Goal: Task Accomplishment & Management: Manage account settings

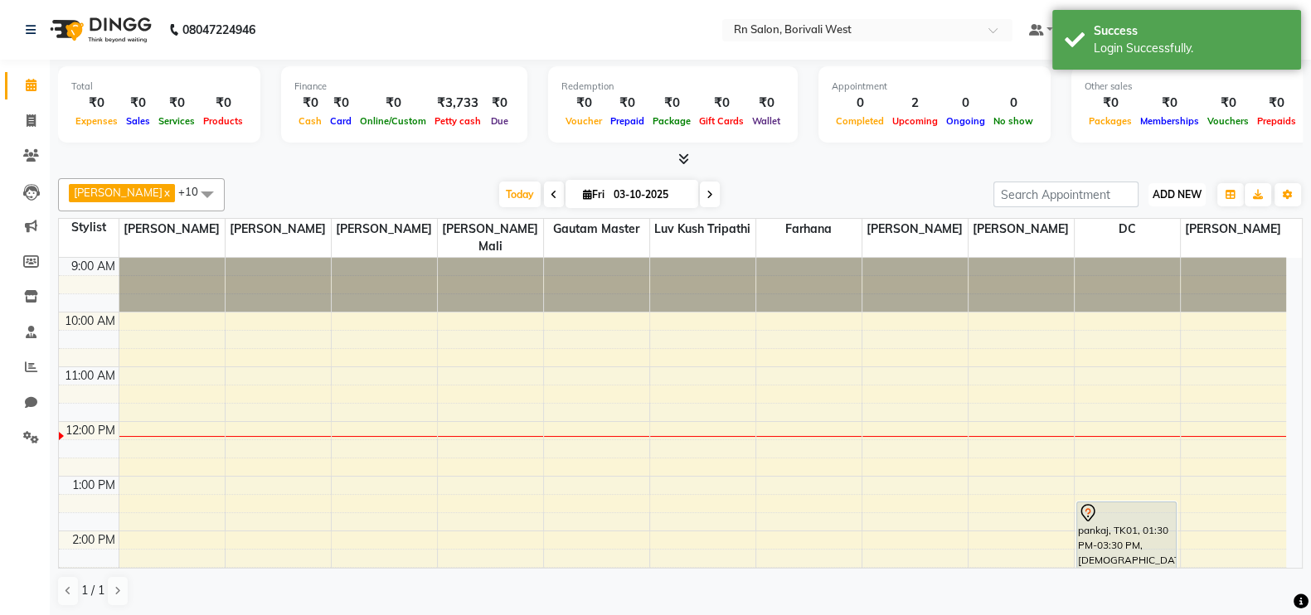
click at [1168, 196] on span "ADD NEW" at bounding box center [1176, 194] width 49 height 12
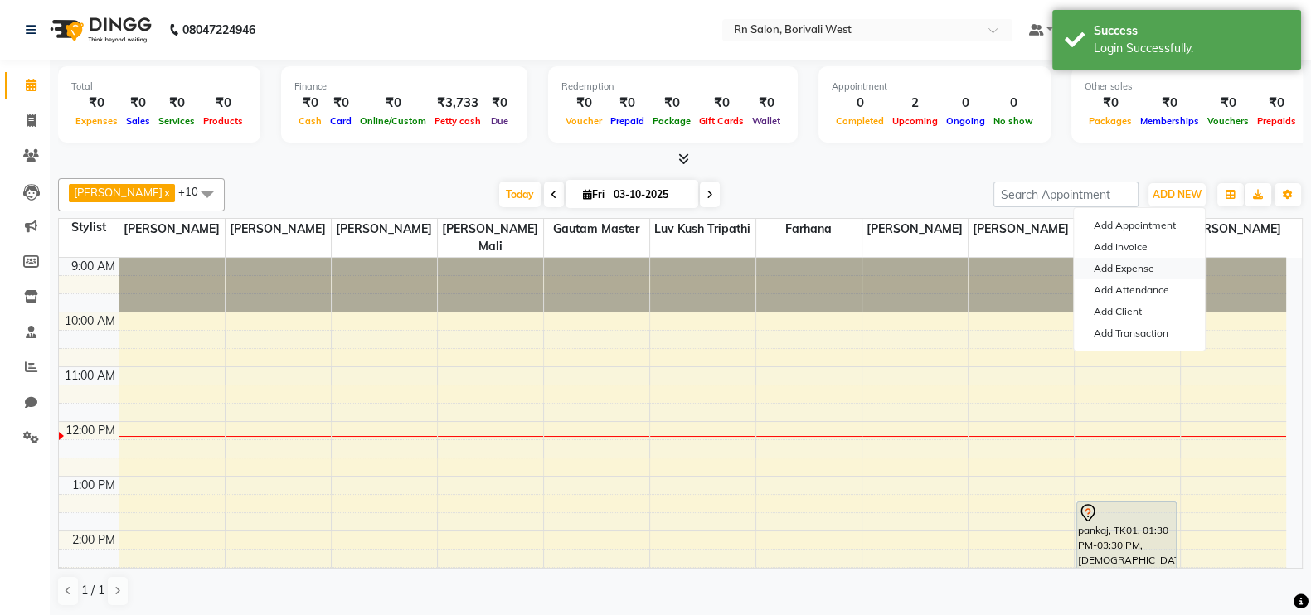
click at [1127, 266] on link "Add Expense" at bounding box center [1139, 269] width 131 height 22
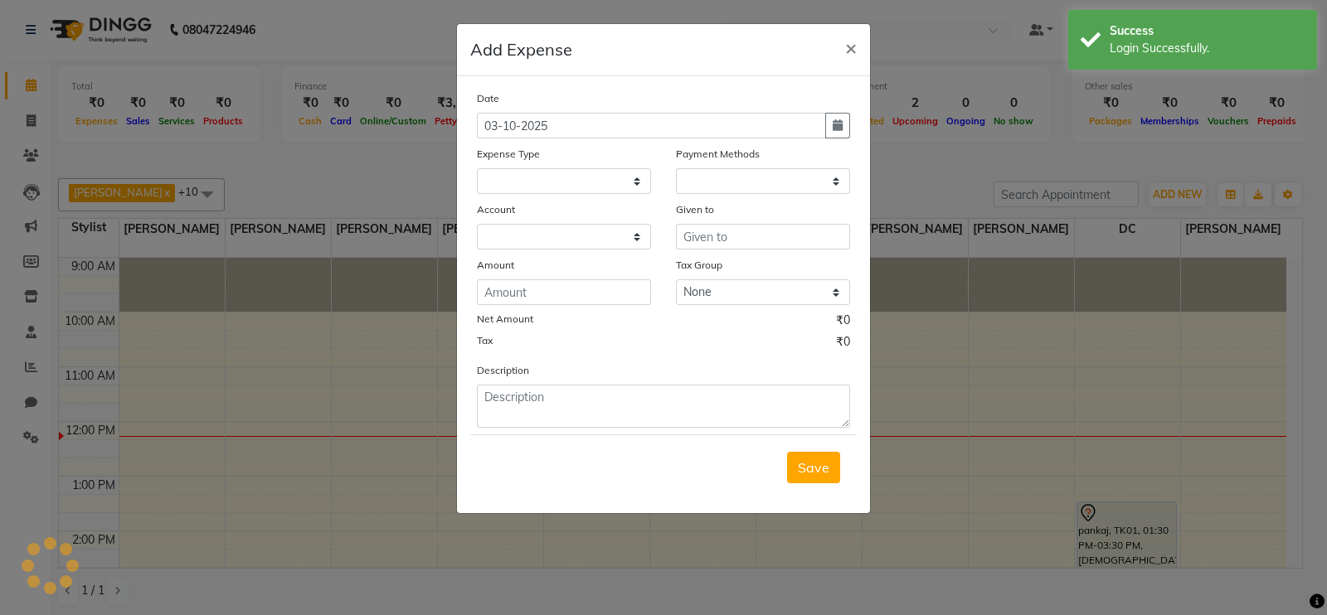
select select
select select "1"
select select "7703"
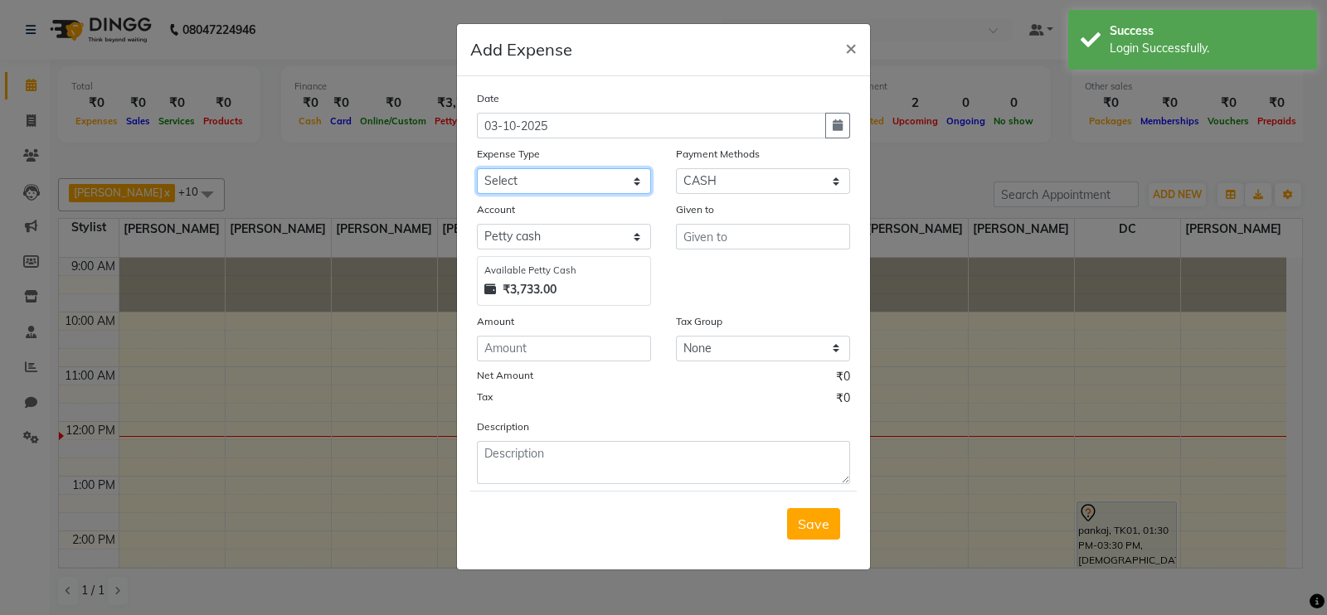
drag, startPoint x: 561, startPoint y: 179, endPoint x: 561, endPoint y: 192, distance: 13.3
click at [561, 180] on select "Select Advance Salary Bank charges Cash transfer to hub Membership MILK Miscell…" at bounding box center [564, 181] width 174 height 26
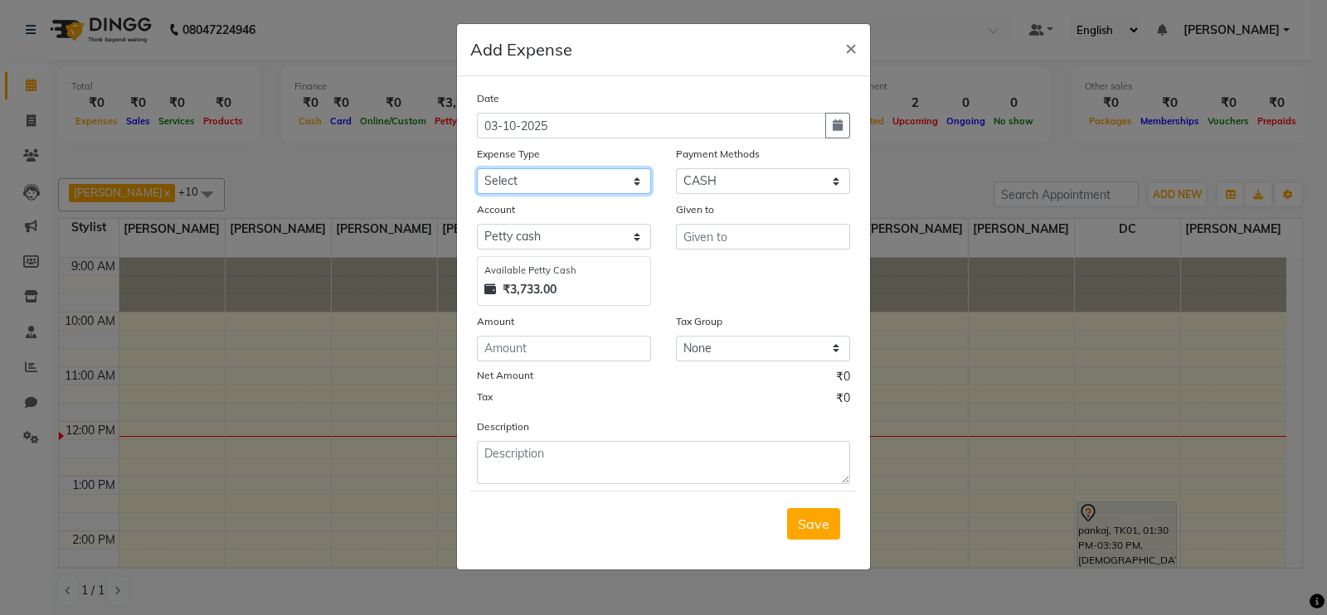
select select "24219"
click at [477, 170] on select "Select Advance Salary Bank charges Cash transfer to hub Membership MILK Miscell…" at bounding box center [564, 181] width 174 height 26
click at [833, 131] on icon "button" at bounding box center [837, 125] width 10 height 12
select select "10"
select select "2025"
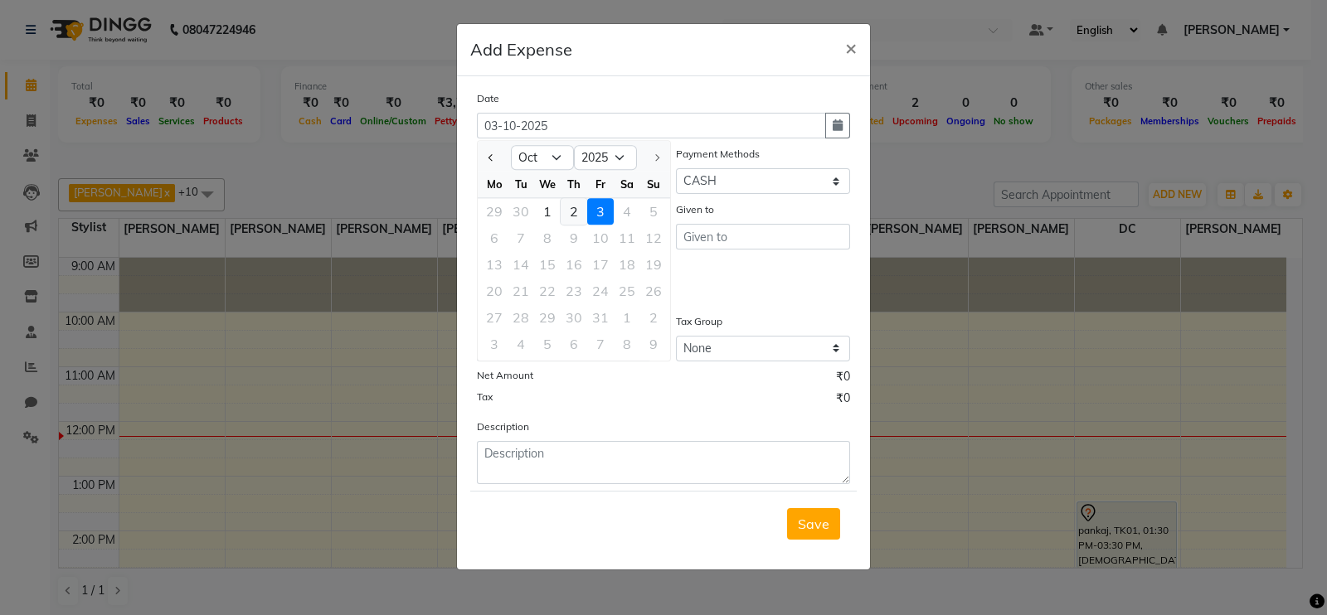
click at [571, 221] on div "2" at bounding box center [573, 211] width 27 height 27
type input "02-10-2025"
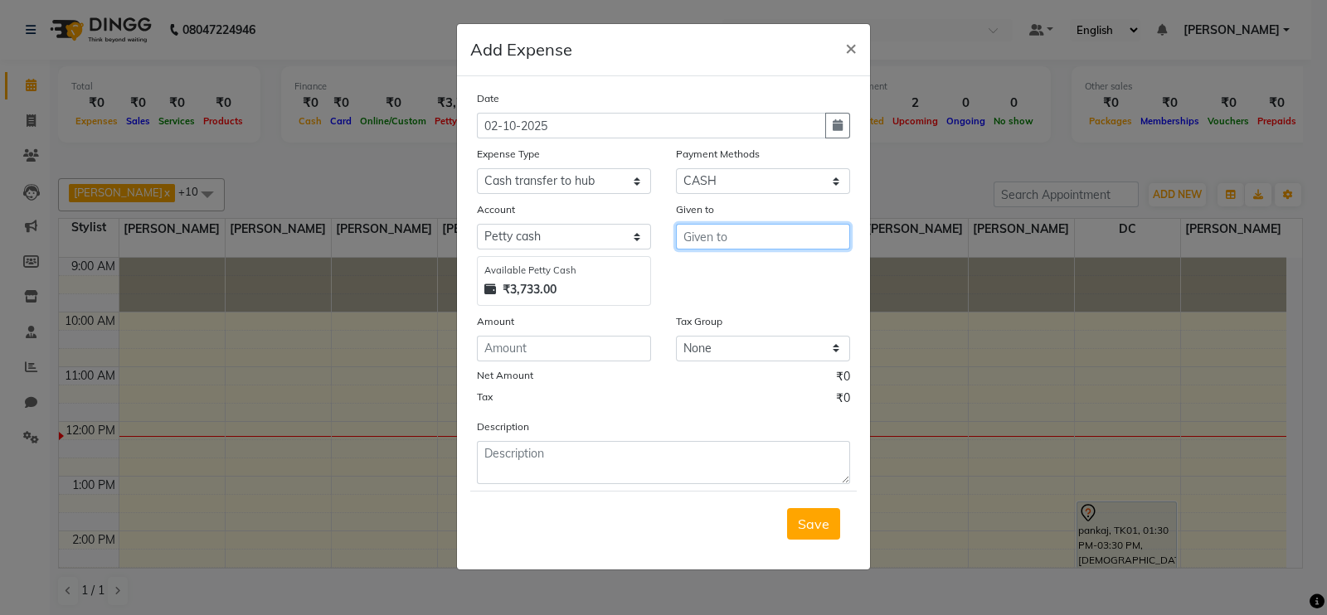
click at [709, 245] on input "text" at bounding box center [763, 237] width 174 height 26
click at [709, 270] on span "Rav" at bounding box center [708, 273] width 25 height 17
type input "[PERSON_NAME]"
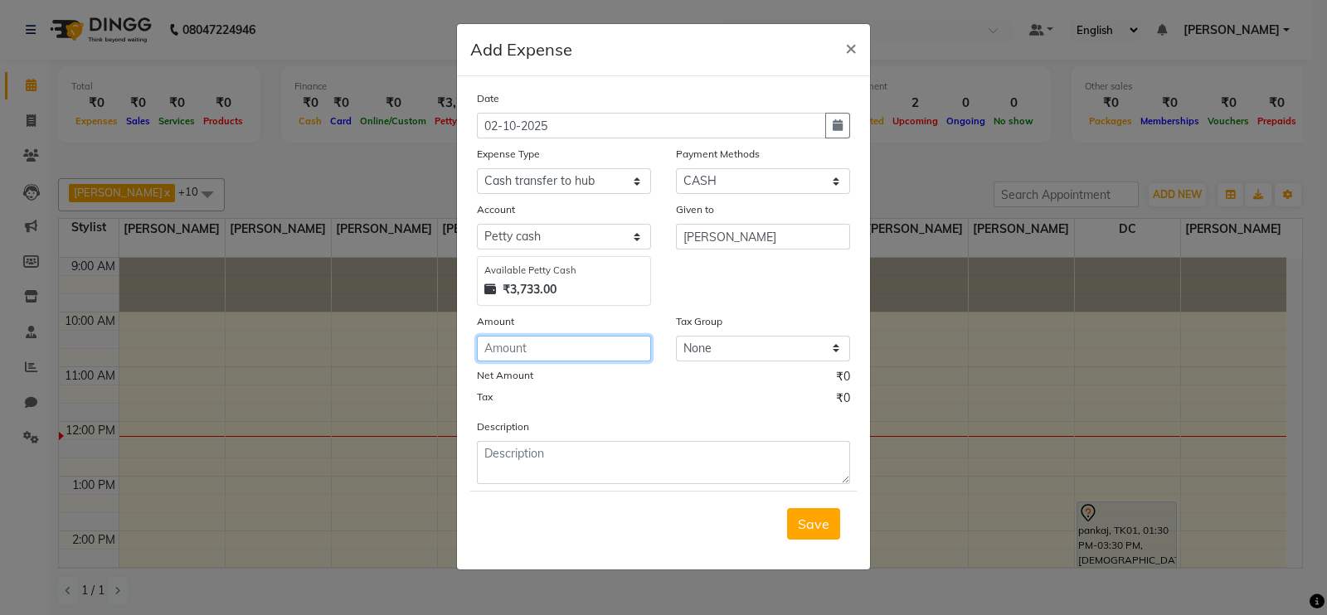
click at [568, 354] on input "number" at bounding box center [564, 349] width 174 height 26
type input "3733"
click at [527, 488] on form "Date [DATE] Expense Type Select Advance Salary Bank charges Cash transfer to hu…" at bounding box center [663, 323] width 386 height 467
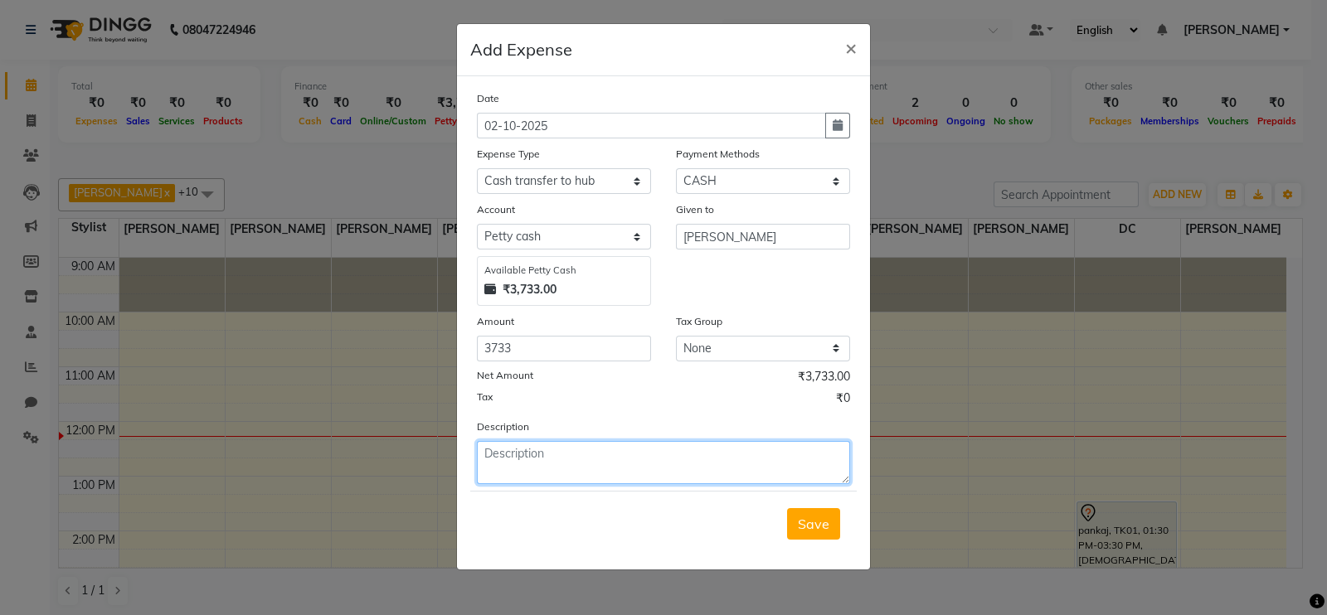
click at [527, 477] on textarea at bounding box center [663, 462] width 373 height 43
type textarea "Cash of [DATE]"
click at [819, 540] on button "Save" at bounding box center [813, 524] width 53 height 32
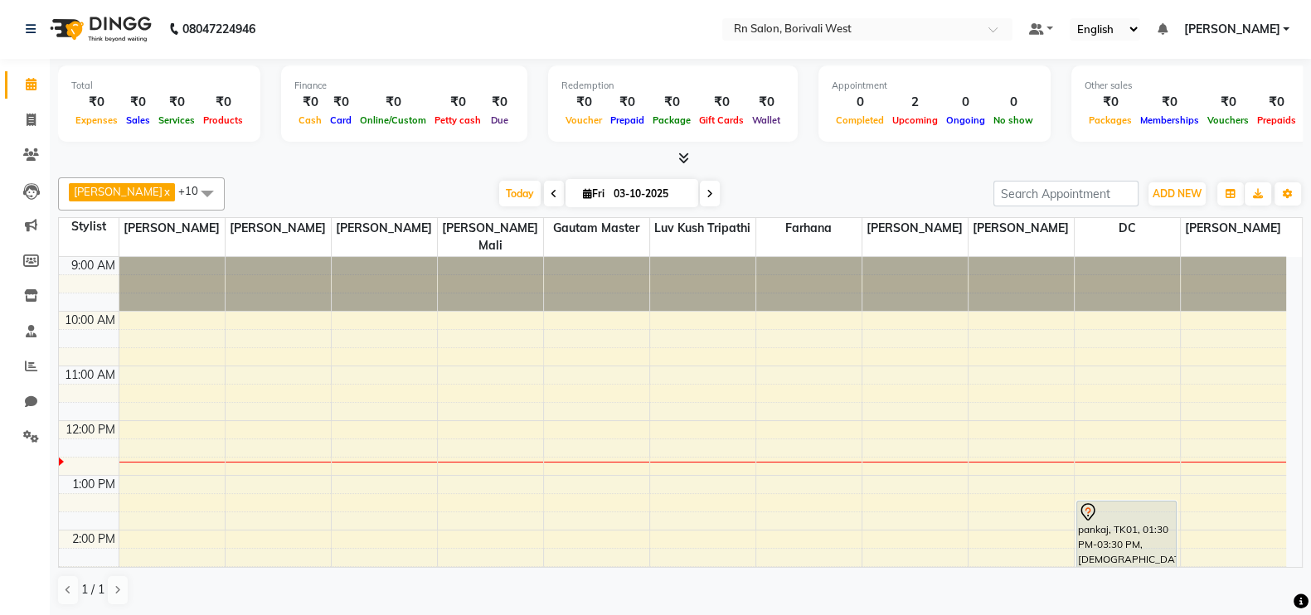
click at [855, 161] on div at bounding box center [680, 158] width 1244 height 17
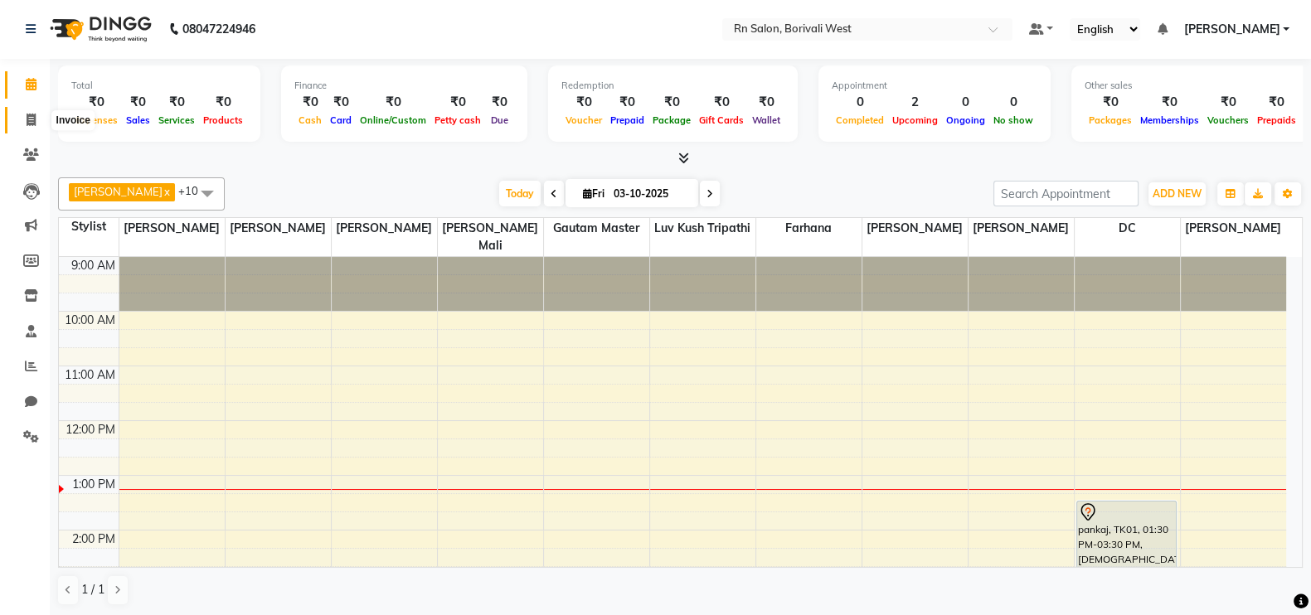
click at [29, 117] on icon at bounding box center [31, 120] width 9 height 12
select select "8515"
select select "service"
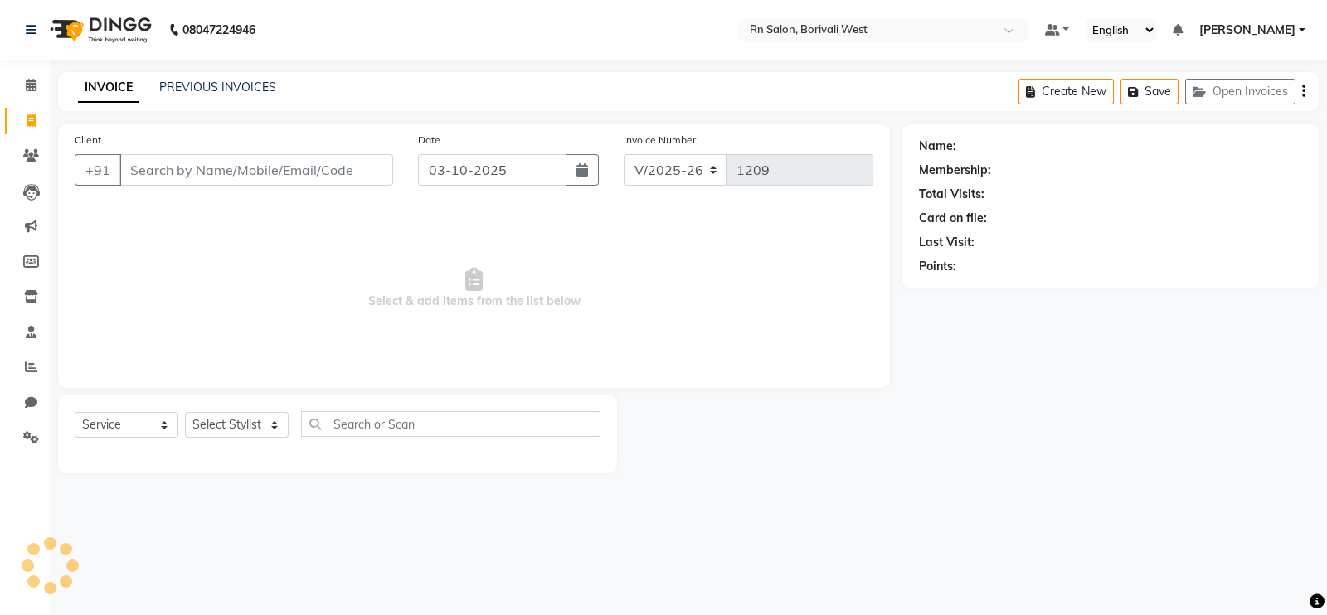
click at [179, 173] on input "Client" at bounding box center [256, 170] width 274 height 32
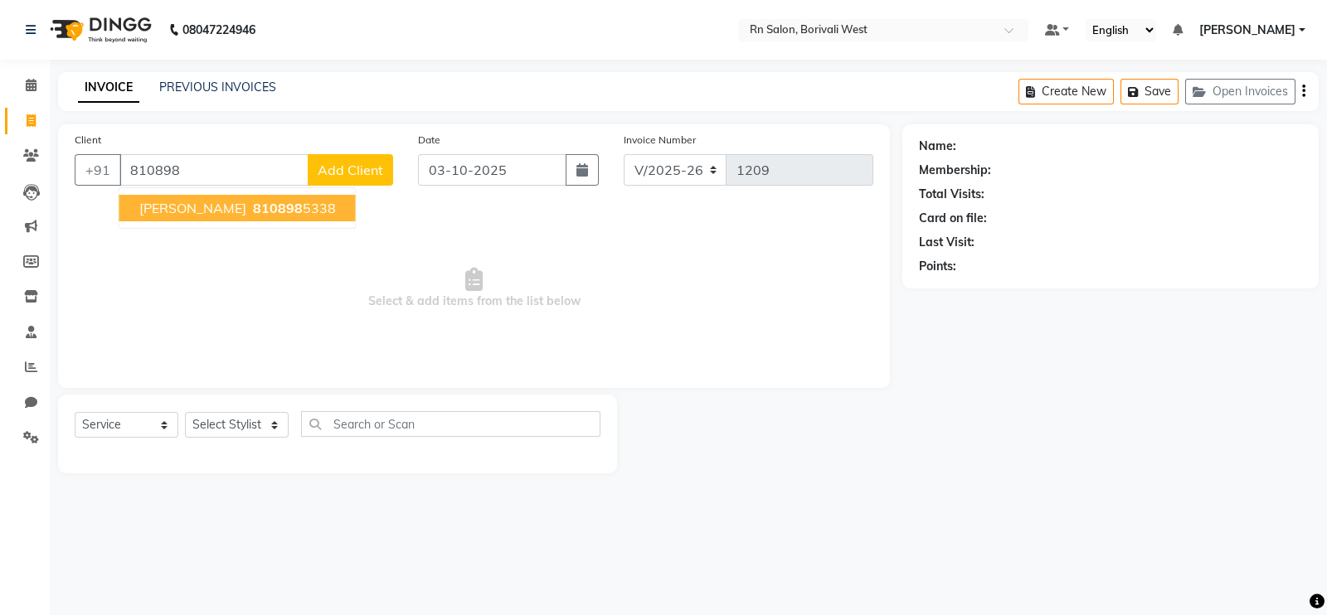
click at [253, 209] on span "810898" at bounding box center [278, 208] width 50 height 17
type input "8108985338"
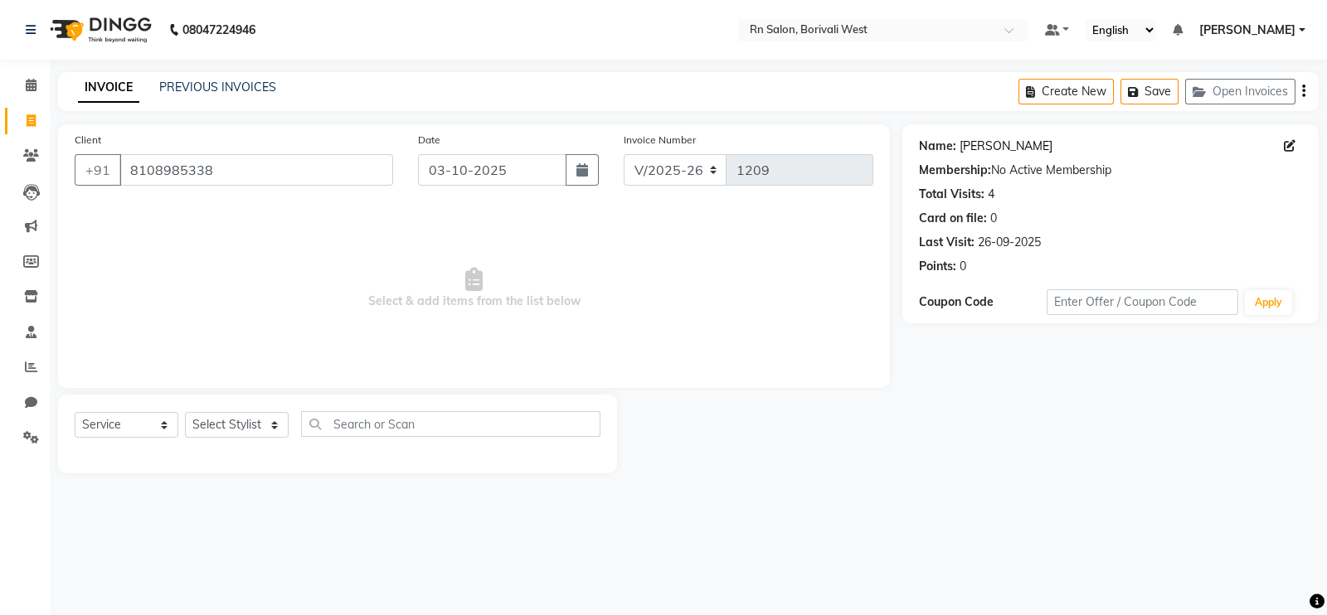
click at [974, 142] on link "Jugal Bhatt" at bounding box center [1005, 146] width 93 height 17
click at [236, 411] on div "Select Service Product Membership Package Voucher Prepaid Gift Card Select Styl…" at bounding box center [338, 430] width 526 height 39
click at [238, 418] on select "Select Stylist Arpita Deshmukh Beena jaiswar DC Deepak Parbat Farhana Gautam ma…" at bounding box center [237, 425] width 104 height 26
select select "83942"
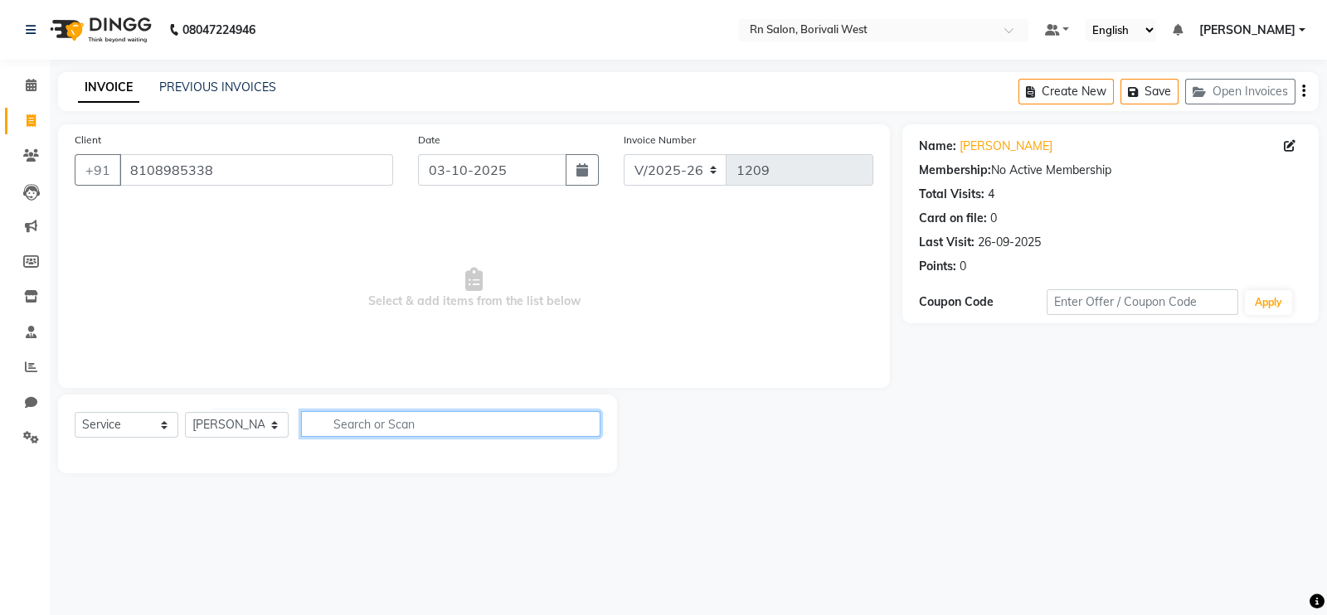
click at [333, 420] on input "text" at bounding box center [450, 424] width 299 height 26
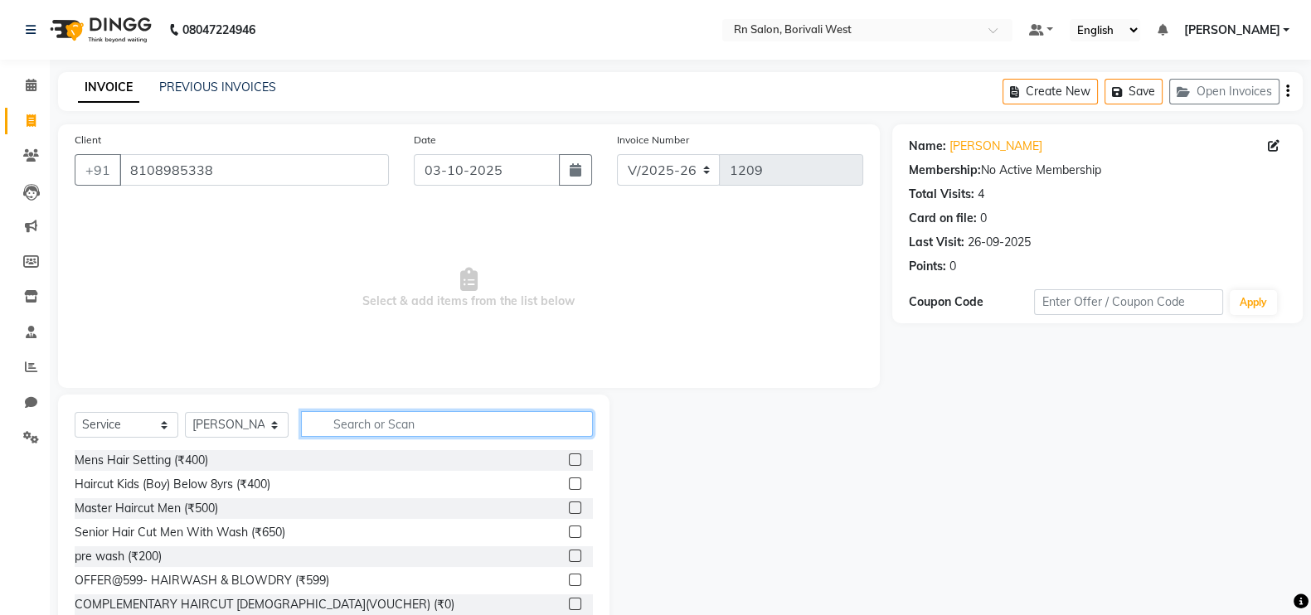
click at [335, 424] on input "text" at bounding box center [447, 424] width 292 height 26
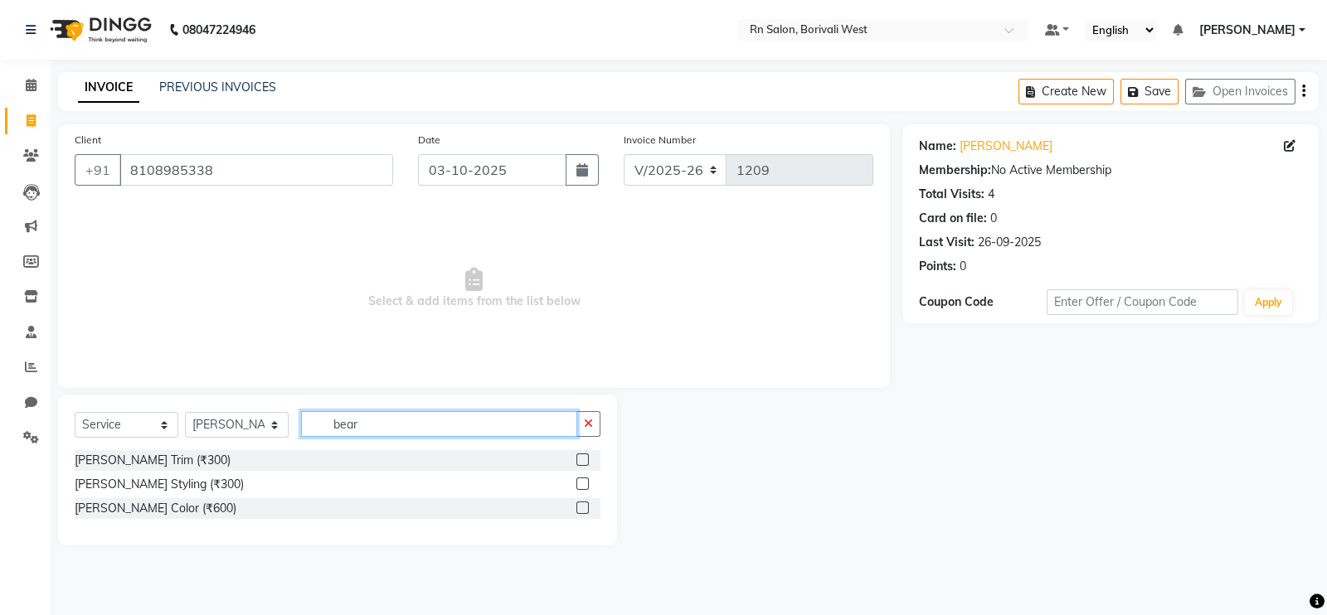
type input "bear"
click at [580, 483] on label at bounding box center [582, 484] width 12 height 12
click at [580, 483] on input "checkbox" at bounding box center [581, 484] width 11 height 11
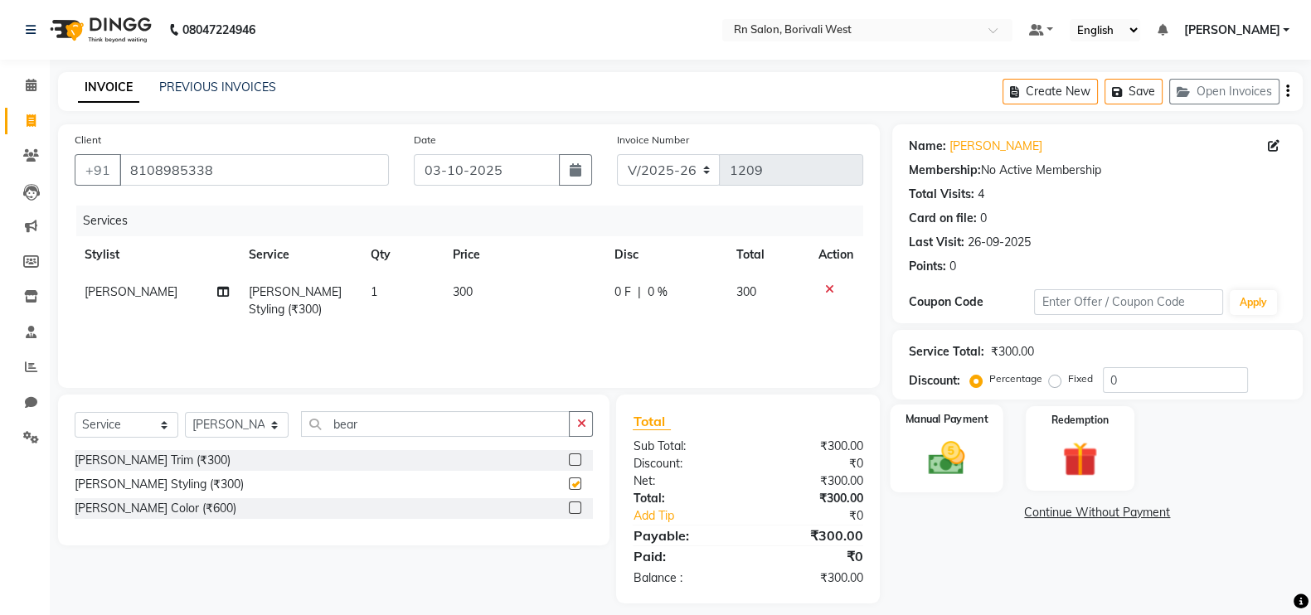
checkbox input "false"
drag, startPoint x: 951, startPoint y: 442, endPoint x: 992, endPoint y: 491, distance: 64.1
click at [951, 443] on img at bounding box center [946, 457] width 59 height 41
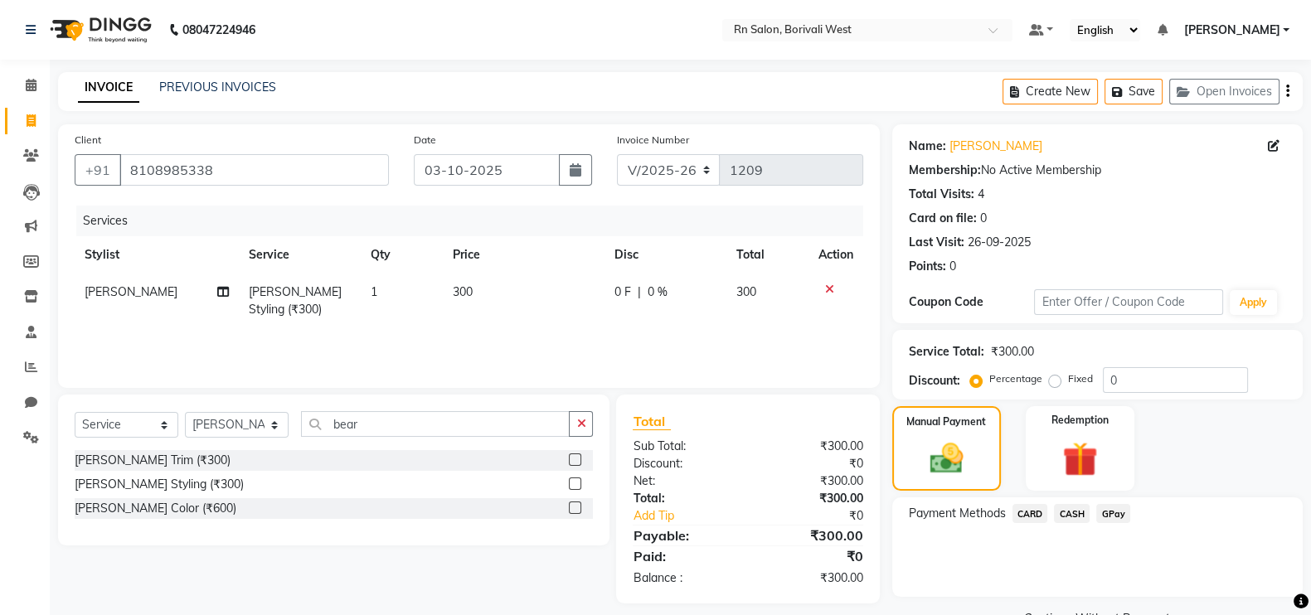
click at [1107, 516] on span "GPay" at bounding box center [1113, 513] width 34 height 19
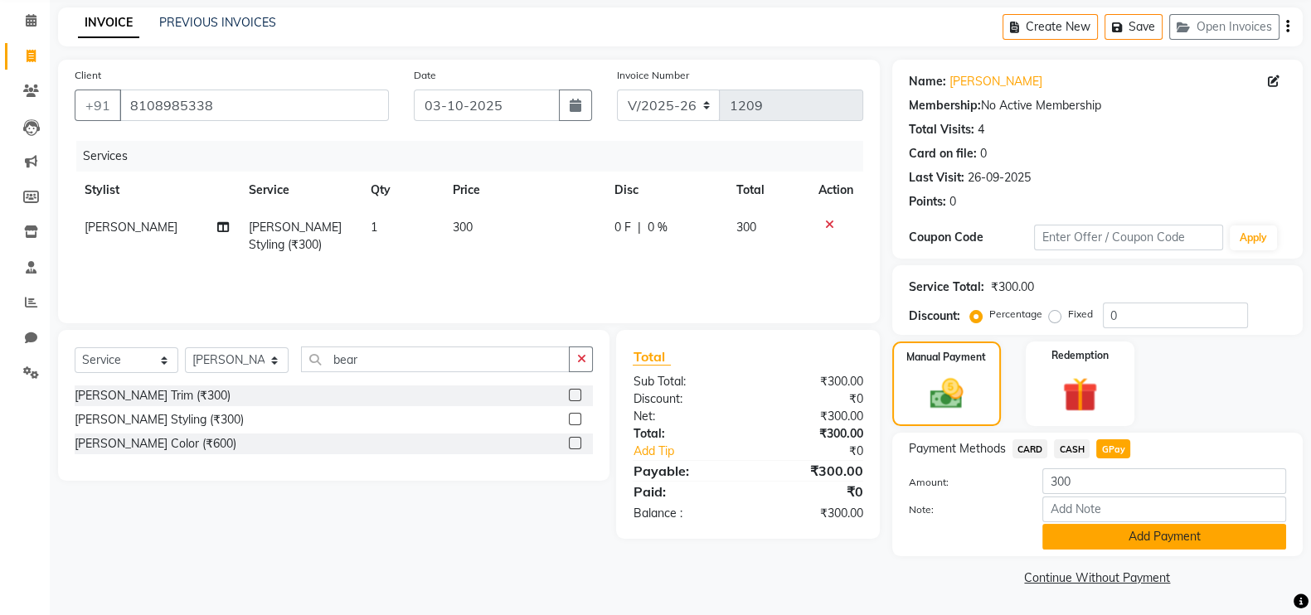
click at [1112, 532] on button "Add Payment" at bounding box center [1164, 537] width 244 height 26
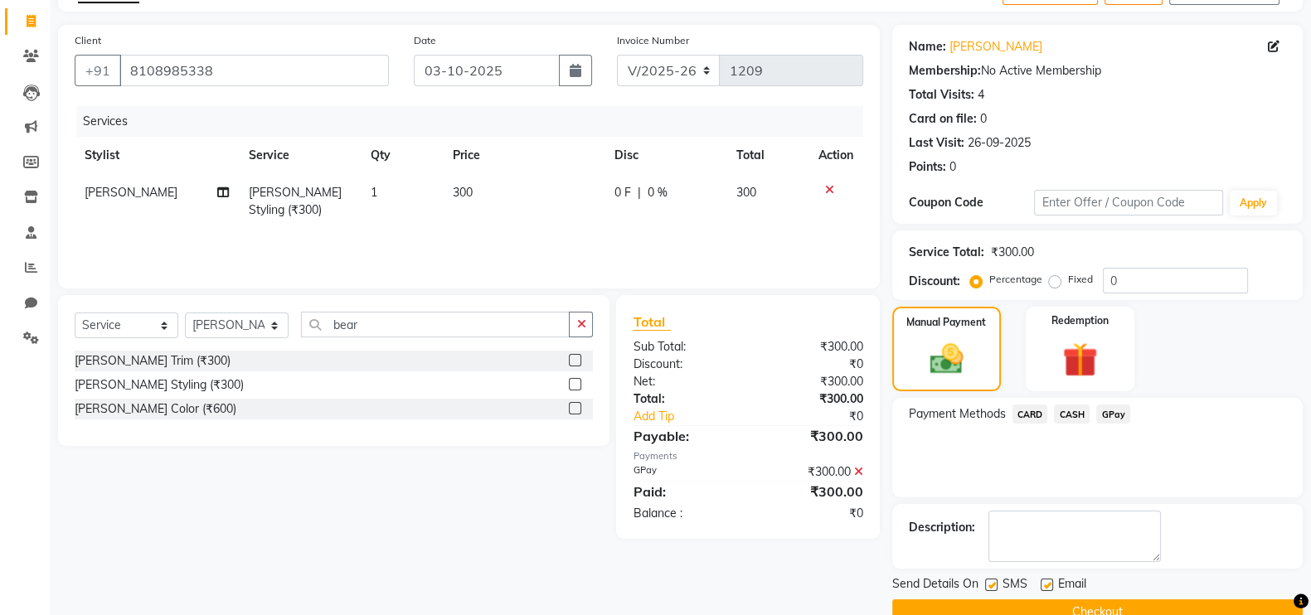
scroll to position [133, 0]
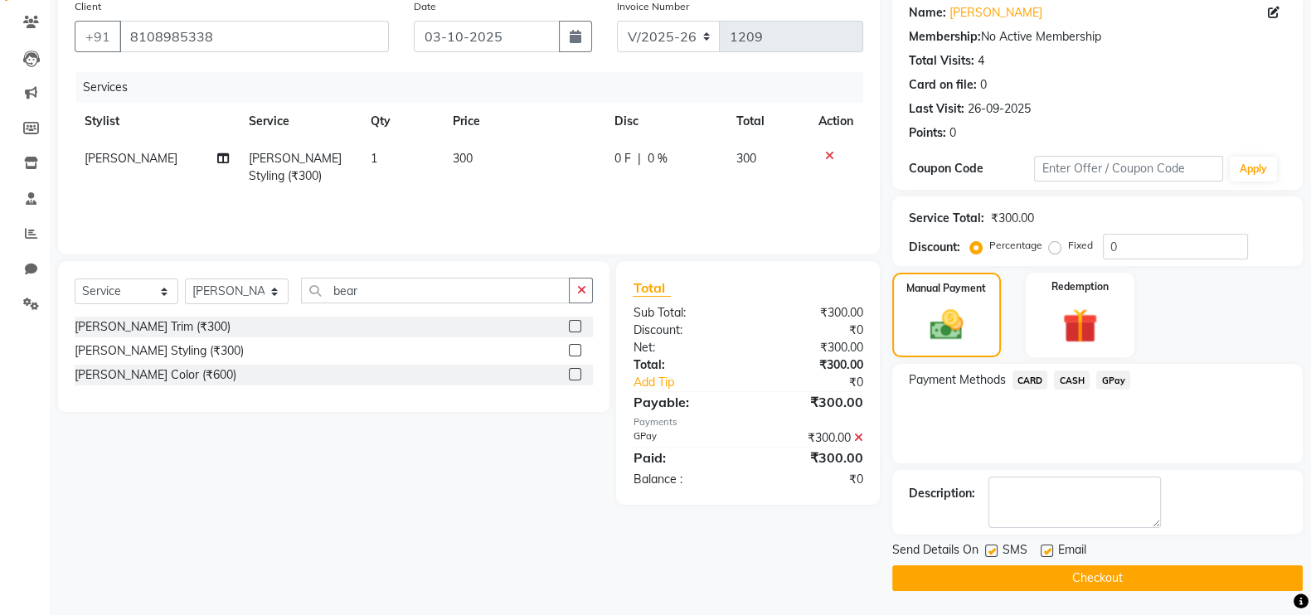
click at [992, 547] on label at bounding box center [991, 551] width 12 height 12
click at [992, 547] on input "checkbox" at bounding box center [990, 551] width 11 height 11
checkbox input "false"
click at [1007, 575] on button "Checkout" at bounding box center [1097, 578] width 410 height 26
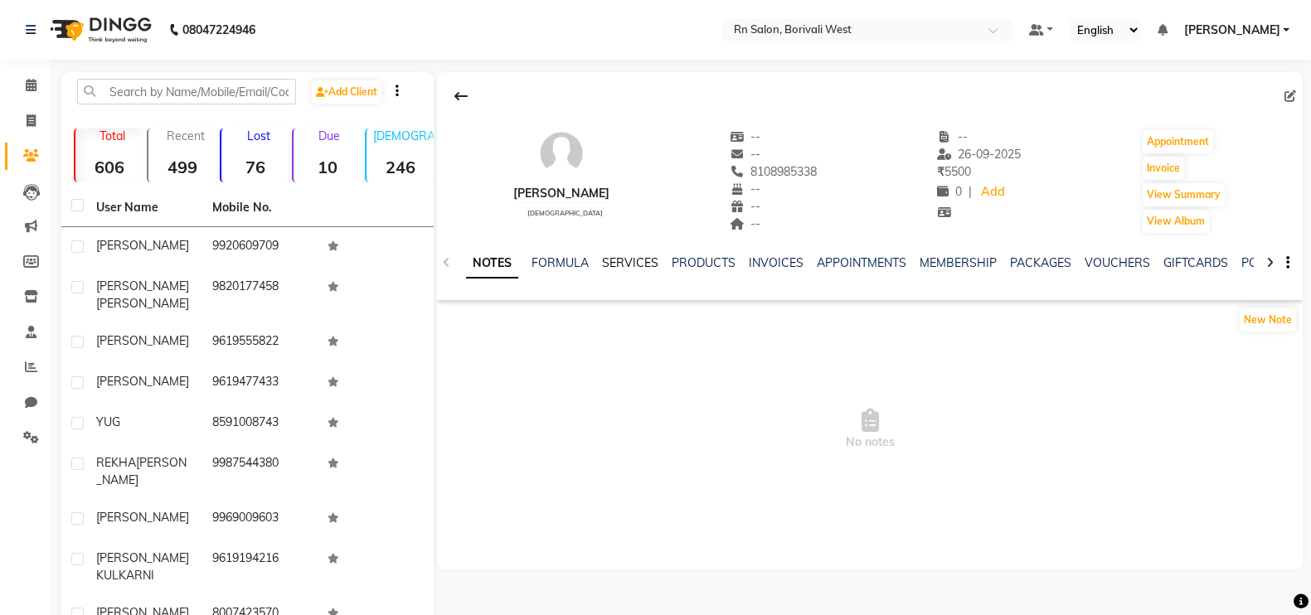
click at [622, 260] on link "SERVICES" at bounding box center [630, 262] width 56 height 15
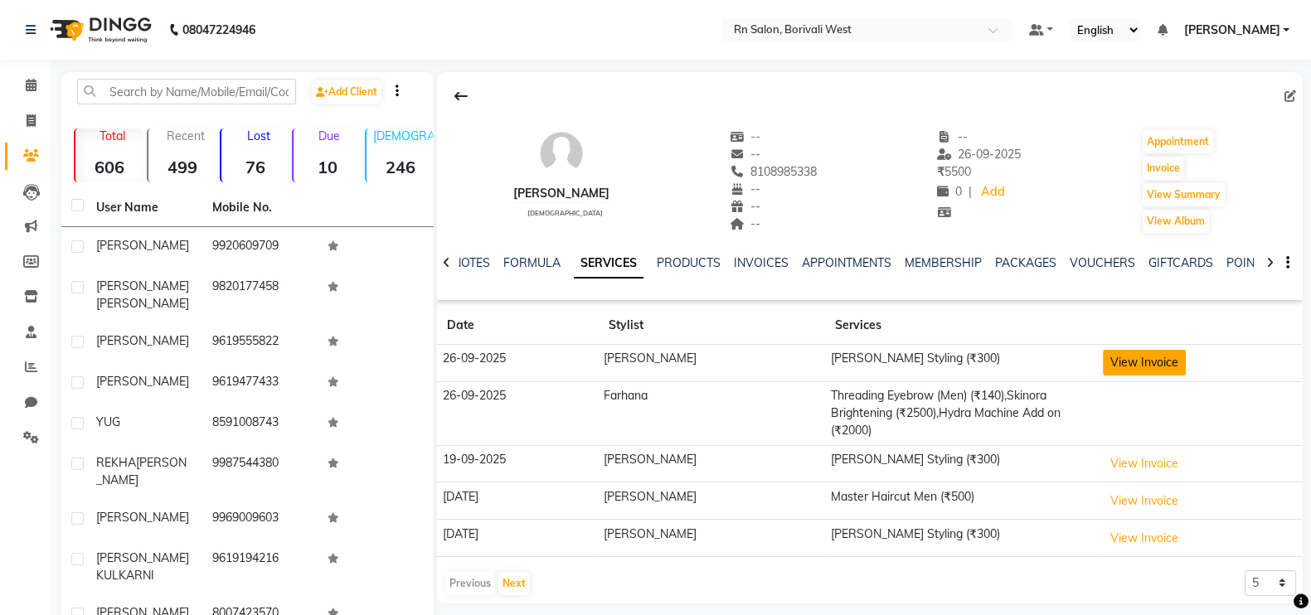
click at [1132, 361] on button "View Invoice" at bounding box center [1144, 363] width 83 height 26
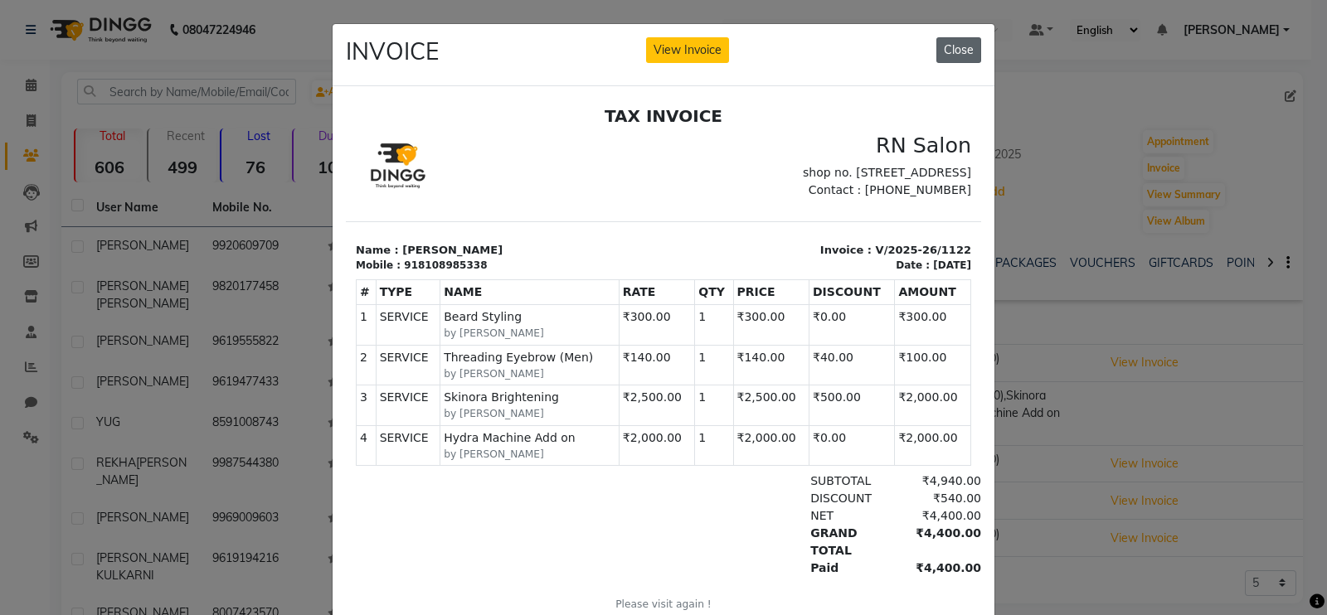
click at [961, 56] on button "Close" at bounding box center [958, 50] width 45 height 26
